Goal: Information Seeking & Learning: Learn about a topic

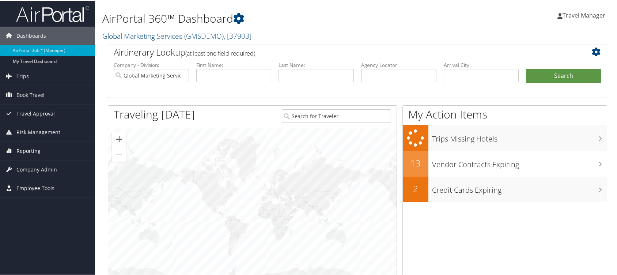
click at [28, 149] on span "Reporting" at bounding box center [28, 150] width 24 height 18
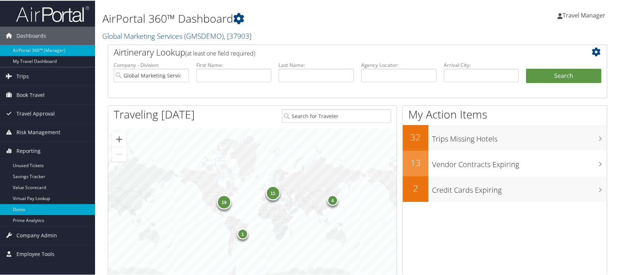
click at [23, 207] on link "Domo" at bounding box center [47, 208] width 95 height 11
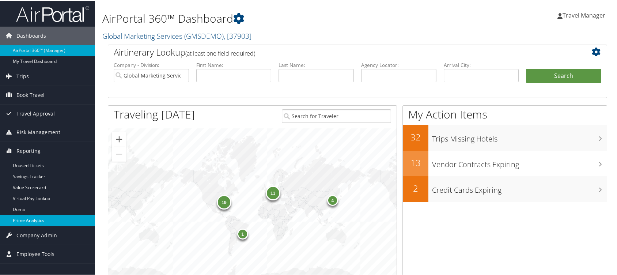
click at [29, 216] on link "Prime Analytics" at bounding box center [47, 219] width 95 height 11
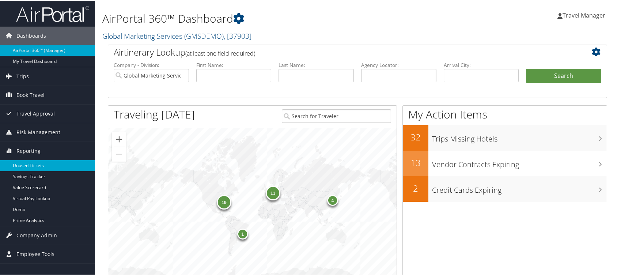
click at [31, 162] on link "Unused Tickets" at bounding box center [47, 164] width 95 height 11
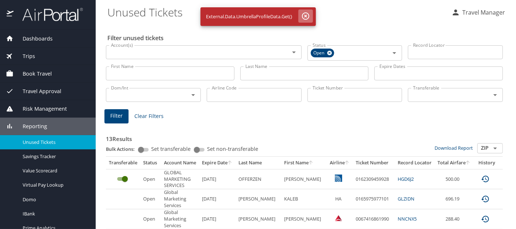
click at [306, 14] on icon "button" at bounding box center [305, 16] width 9 height 9
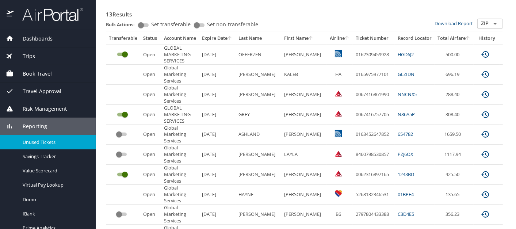
scroll to position [130, 0]
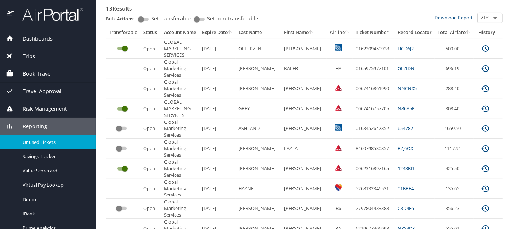
click at [492, 16] on icon "Open" at bounding box center [495, 18] width 9 height 9
click at [374, 18] on div "Bulk Actions: Set transferable Set non-transferable" at bounding box center [270, 19] width 329 height 13
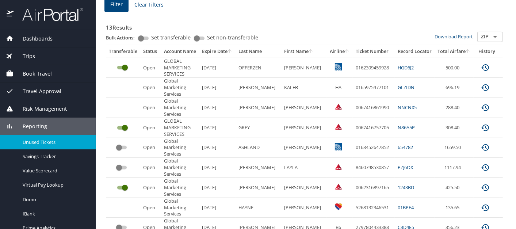
scroll to position [109, 0]
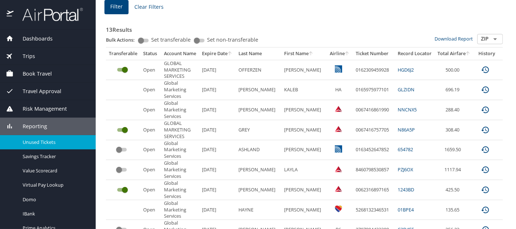
click at [481, 69] on icon "custom pagination table" at bounding box center [485, 69] width 9 height 9
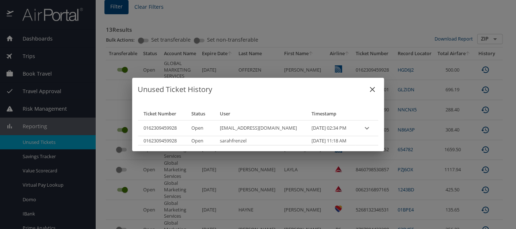
click at [370, 89] on icon "close" at bounding box center [372, 89] width 5 height 5
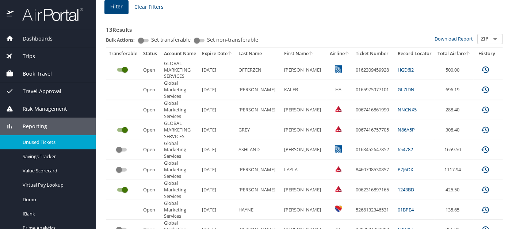
click at [463, 37] on link "Download Report" at bounding box center [454, 38] width 38 height 7
click at [494, 11] on div "13 Results Bulk Actions: Set transferable Set non-transferable Download Report …" at bounding box center [304, 176] width 403 height 333
click at [481, 68] on icon "custom pagination table" at bounding box center [485, 69] width 9 height 9
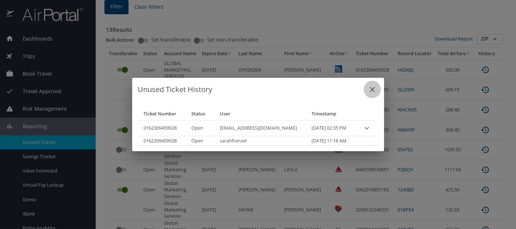
click at [368, 88] on icon "close" at bounding box center [372, 89] width 9 height 9
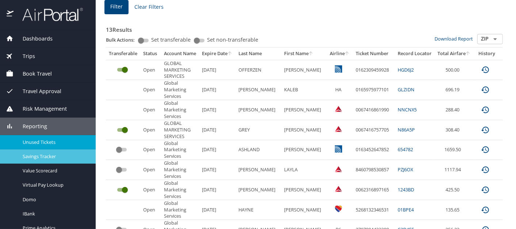
click at [45, 151] on link "Savings Tracker" at bounding box center [48, 156] width 96 height 14
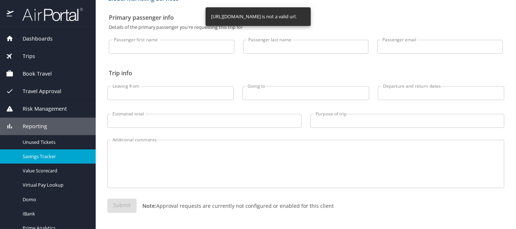
scroll to position [32, 0]
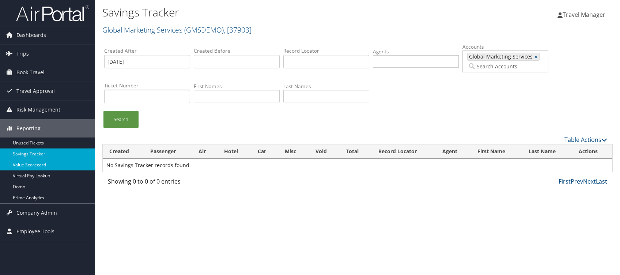
click at [30, 163] on link "Value Scorecard" at bounding box center [47, 164] width 95 height 11
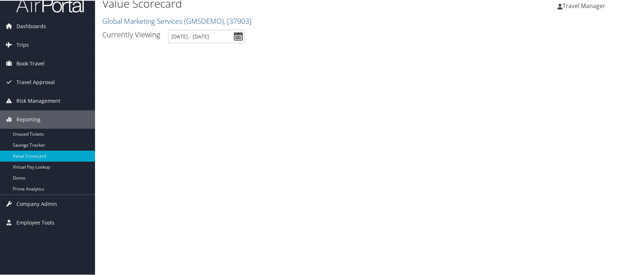
scroll to position [3, 0]
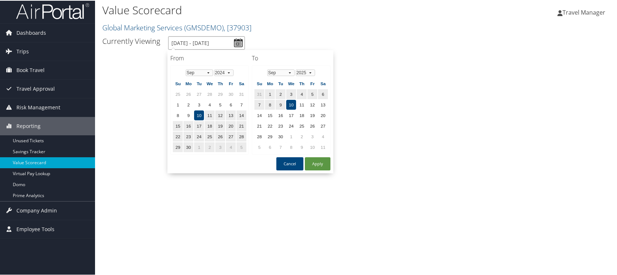
click at [240, 42] on input "9/10/2024 - 9/10/2025" at bounding box center [206, 42] width 77 height 14
click at [318, 161] on button "Apply" at bounding box center [318, 162] width 26 height 13
type input "9/10/2024 - 9/10/2025"
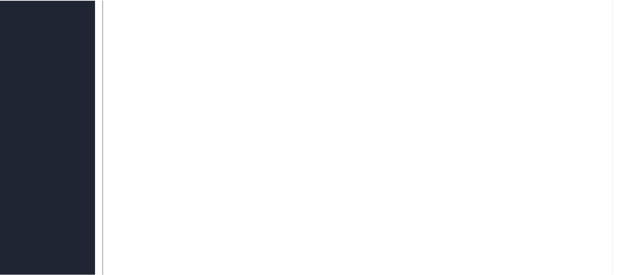
scroll to position [0, 0]
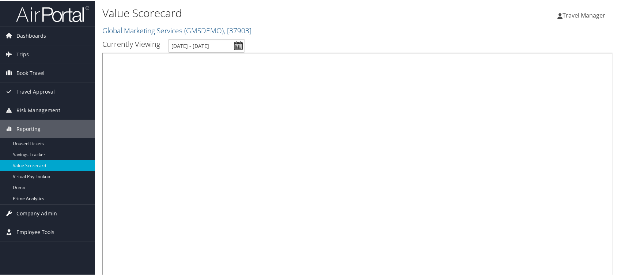
click at [41, 211] on span "Company Admin" at bounding box center [36, 213] width 41 height 18
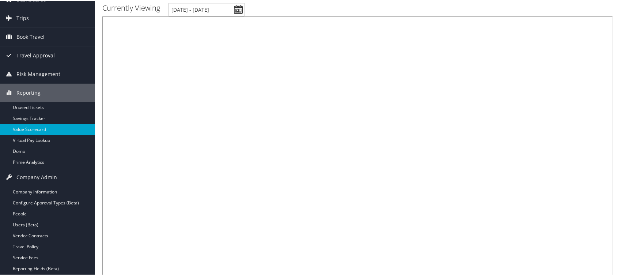
scroll to position [46, 0]
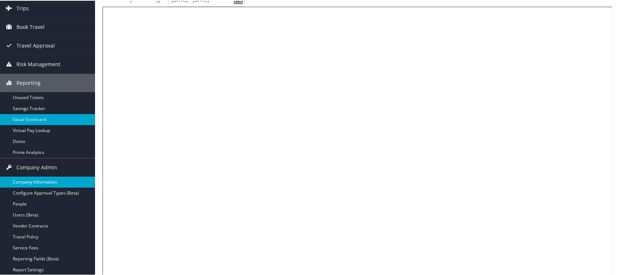
click at [43, 179] on link "Company Information" at bounding box center [47, 181] width 95 height 11
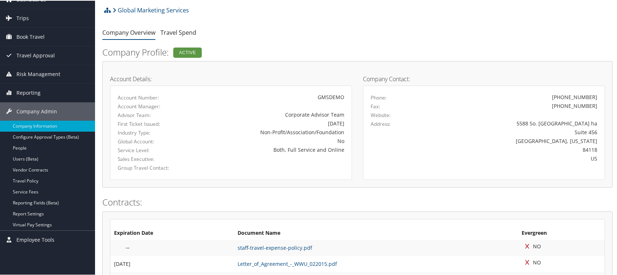
scroll to position [35, 0]
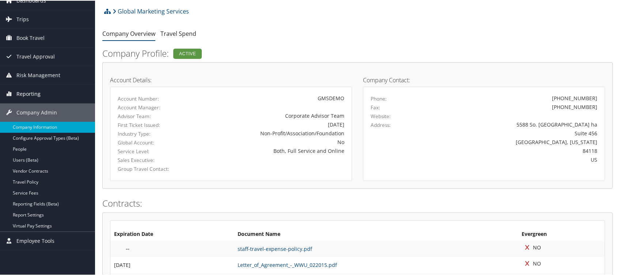
click at [30, 92] on span "Reporting" at bounding box center [28, 93] width 24 height 18
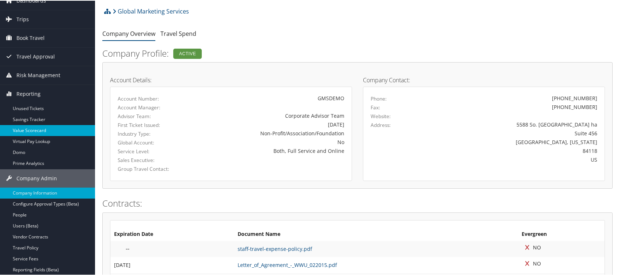
click at [39, 126] on link "Value Scorecard" at bounding box center [47, 129] width 95 height 11
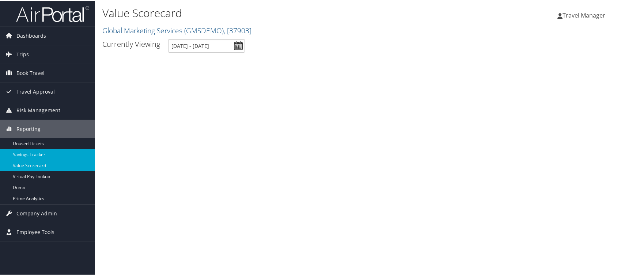
click at [34, 152] on link "Savings Tracker" at bounding box center [47, 153] width 95 height 11
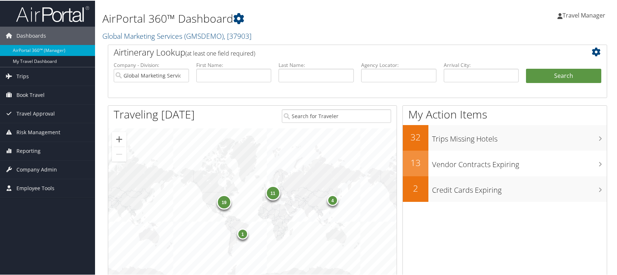
drag, startPoint x: 274, startPoint y: 33, endPoint x: 101, endPoint y: 29, distance: 173.3
click at [101, 29] on div "AirPortal 360™ Dashboard Global Marketing Services ( GMSDEMO ) , [ 37903 ] Glob…" at bounding box center [357, 22] width 525 height 44
copy link "Global Marketing Services ( GMSDEMO ) , [ 37903 ]"
click at [33, 148] on span "Reporting" at bounding box center [28, 150] width 24 height 18
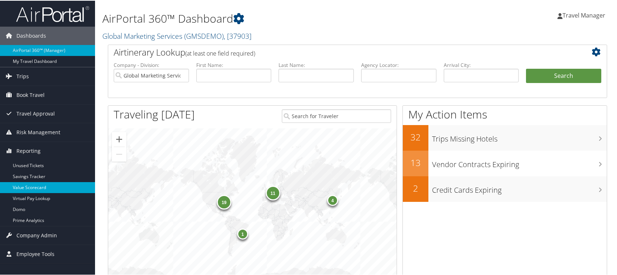
click at [32, 184] on link "Value Scorecard" at bounding box center [47, 186] width 95 height 11
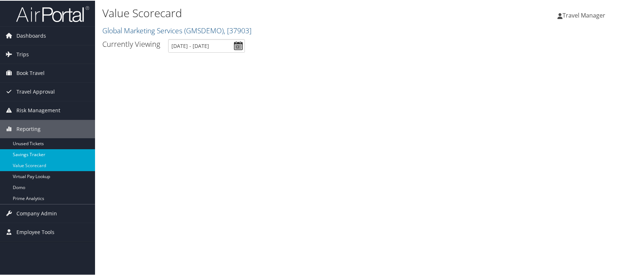
click at [40, 149] on link "Savings Tracker" at bounding box center [47, 153] width 95 height 11
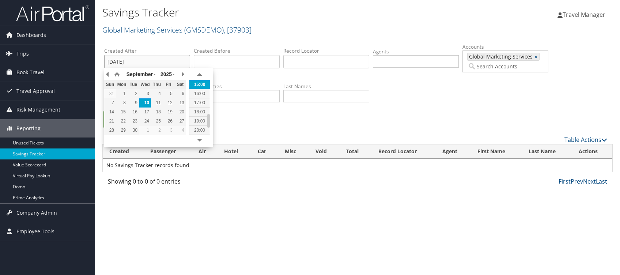
drag, startPoint x: 149, startPoint y: 61, endPoint x: 43, endPoint y: 63, distance: 106.4
click at [43, 63] on div "Dashboards AirPortal 360™ (Manager) My Travel Dashboard Trips Airtinerary® Look…" at bounding box center [310, 137] width 620 height 275
click at [246, 126] on ul "Search" at bounding box center [361, 123] width 514 height 24
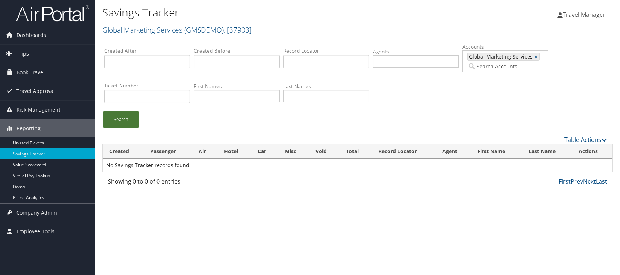
click at [115, 117] on link "Search" at bounding box center [120, 119] width 35 height 17
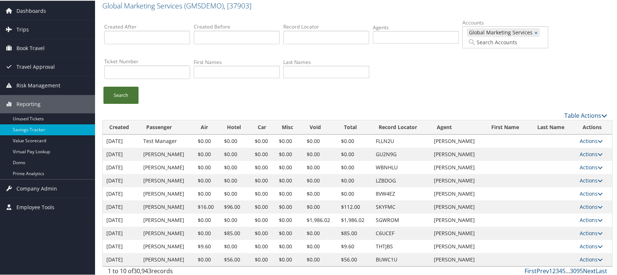
scroll to position [27, 0]
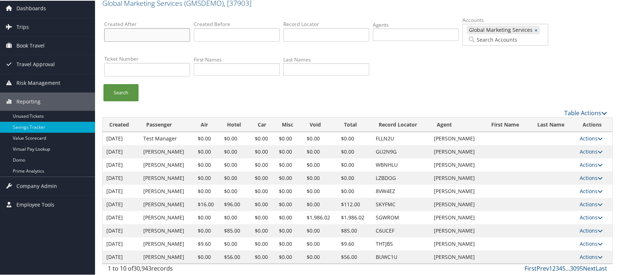
click at [177, 34] on input "text" at bounding box center [147, 34] width 86 height 14
click at [241, 96] on ul "Search" at bounding box center [361, 95] width 514 height 24
drag, startPoint x: 228, startPoint y: 92, endPoint x: 219, endPoint y: 84, distance: 12.0
click at [219, 84] on ul "Search" at bounding box center [361, 95] width 514 height 24
click at [132, 124] on th "Created" at bounding box center [121, 124] width 37 height 14
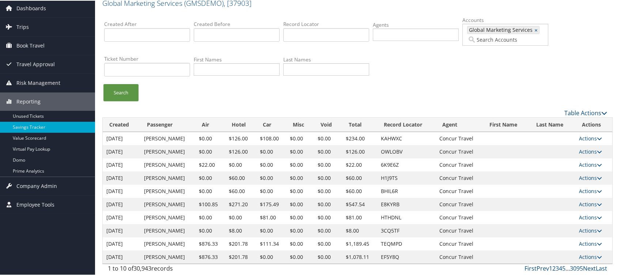
click at [133, 126] on th "Created" at bounding box center [122, 124] width 38 height 14
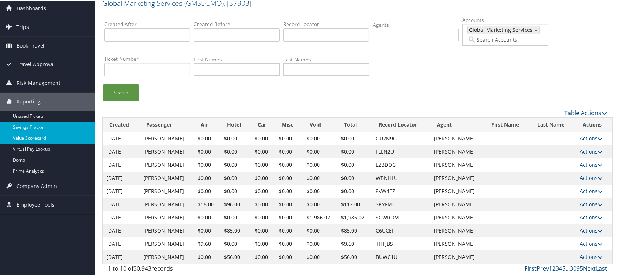
click at [34, 136] on link "Value Scorecard" at bounding box center [47, 137] width 95 height 11
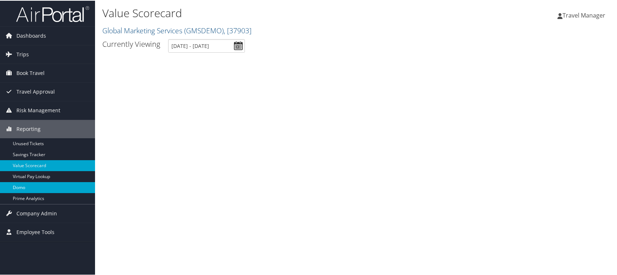
click at [21, 185] on link "Domo" at bounding box center [47, 186] width 95 height 11
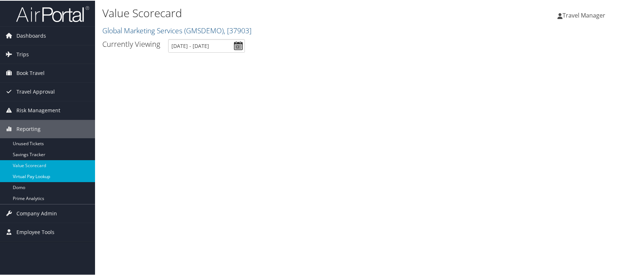
click at [35, 171] on link "Virtual Pay Lookup" at bounding box center [47, 175] width 95 height 11
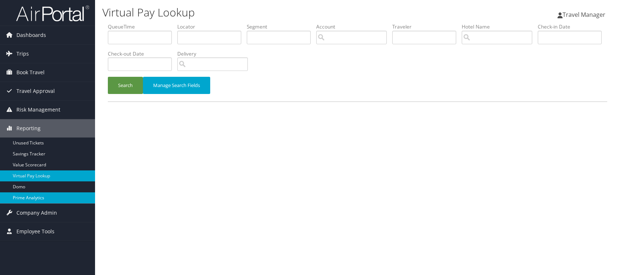
click at [35, 196] on link "Prime Analytics" at bounding box center [47, 197] width 95 height 11
